Goal: Browse casually

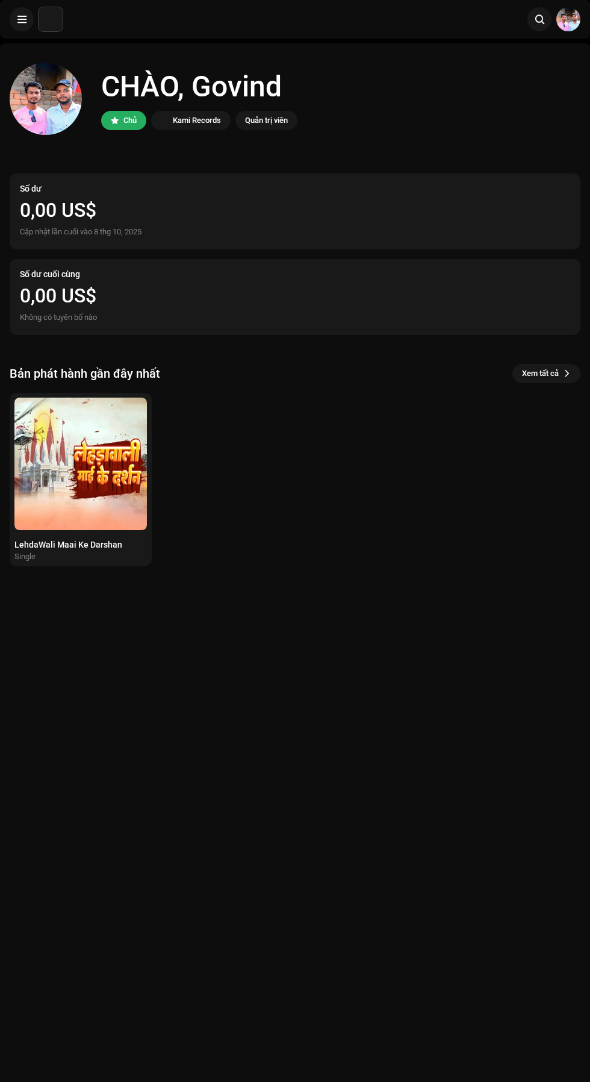
click at [69, 489] on img at bounding box center [80, 464] width 133 height 133
